Goal: Ask a question

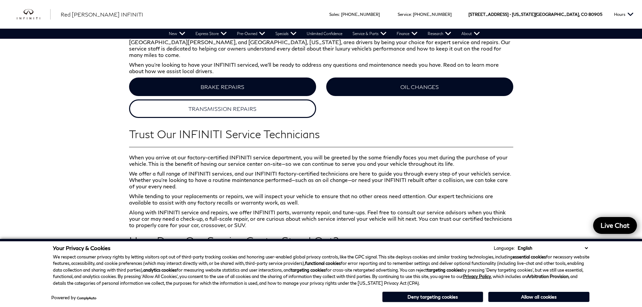
scroll to position [303, 0]
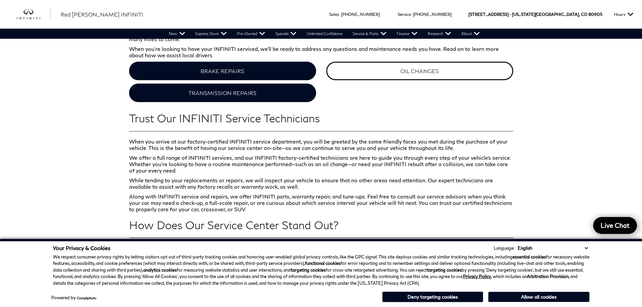
click at [427, 66] on link "OIL CHANGES" at bounding box center [419, 71] width 187 height 19
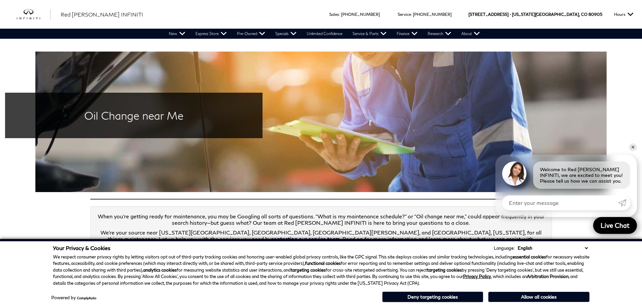
click at [530, 205] on input "Enter your message" at bounding box center [560, 203] width 116 height 15
type input "do you have any oil change specials?"
click at [615, 225] on span "Live Chat" at bounding box center [615, 224] width 39 height 9
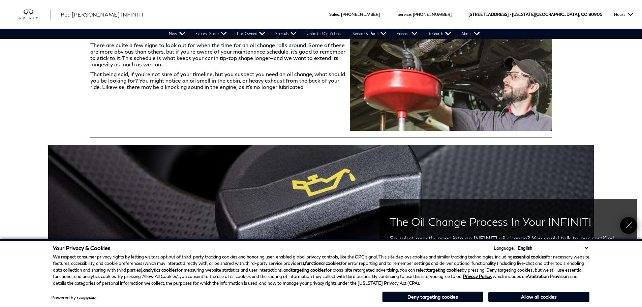
scroll to position [303, 0]
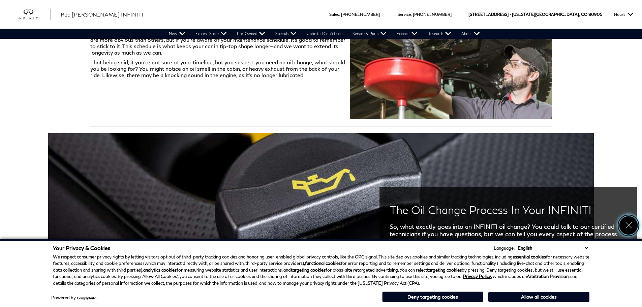
click at [631, 226] on icon "Close" at bounding box center [628, 224] width 9 height 9
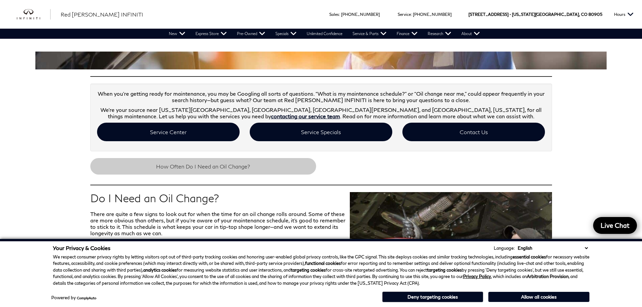
scroll to position [0, 0]
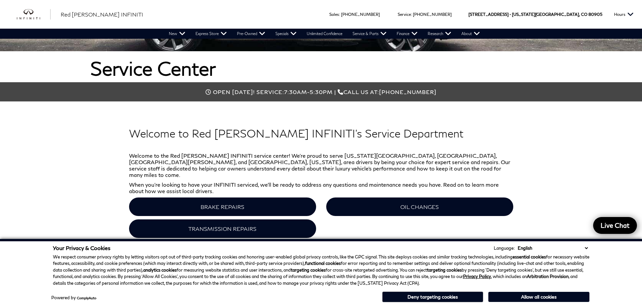
scroll to position [67, 0]
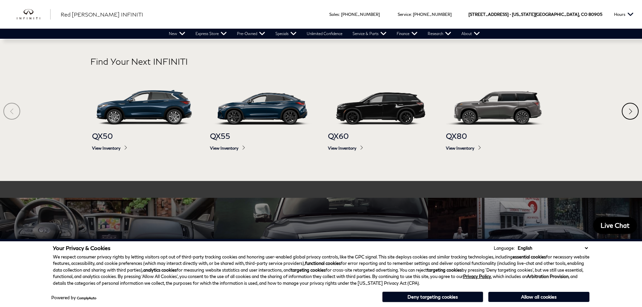
scroll to position [472, 0]
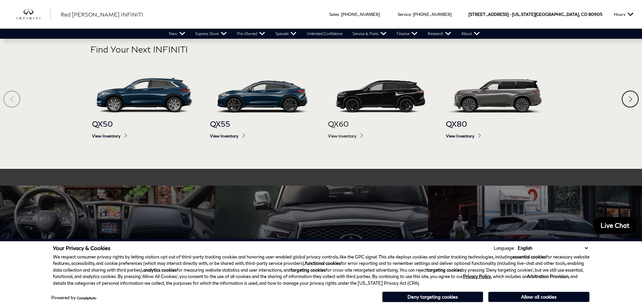
click at [346, 135] on span "View Inventory" at bounding box center [380, 136] width 105 height 5
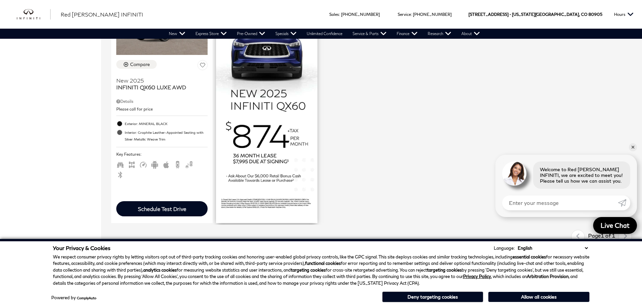
scroll to position [405, 0]
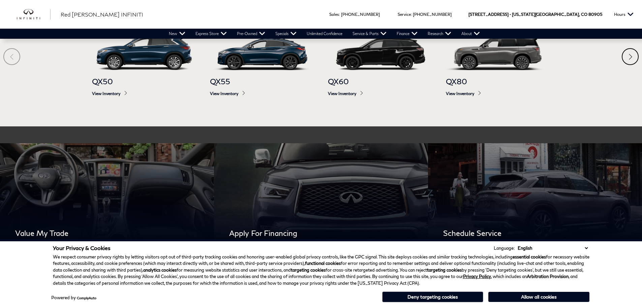
scroll to position [514, 0]
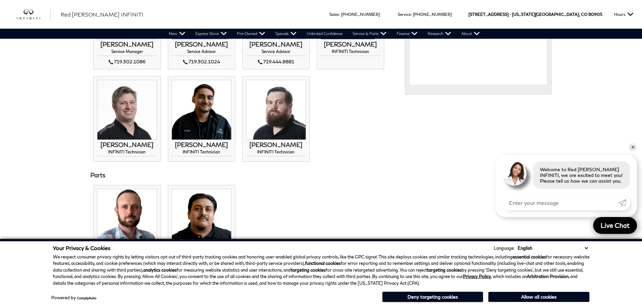
scroll to position [438, 0]
